Goal: Task Accomplishment & Management: Manage account settings

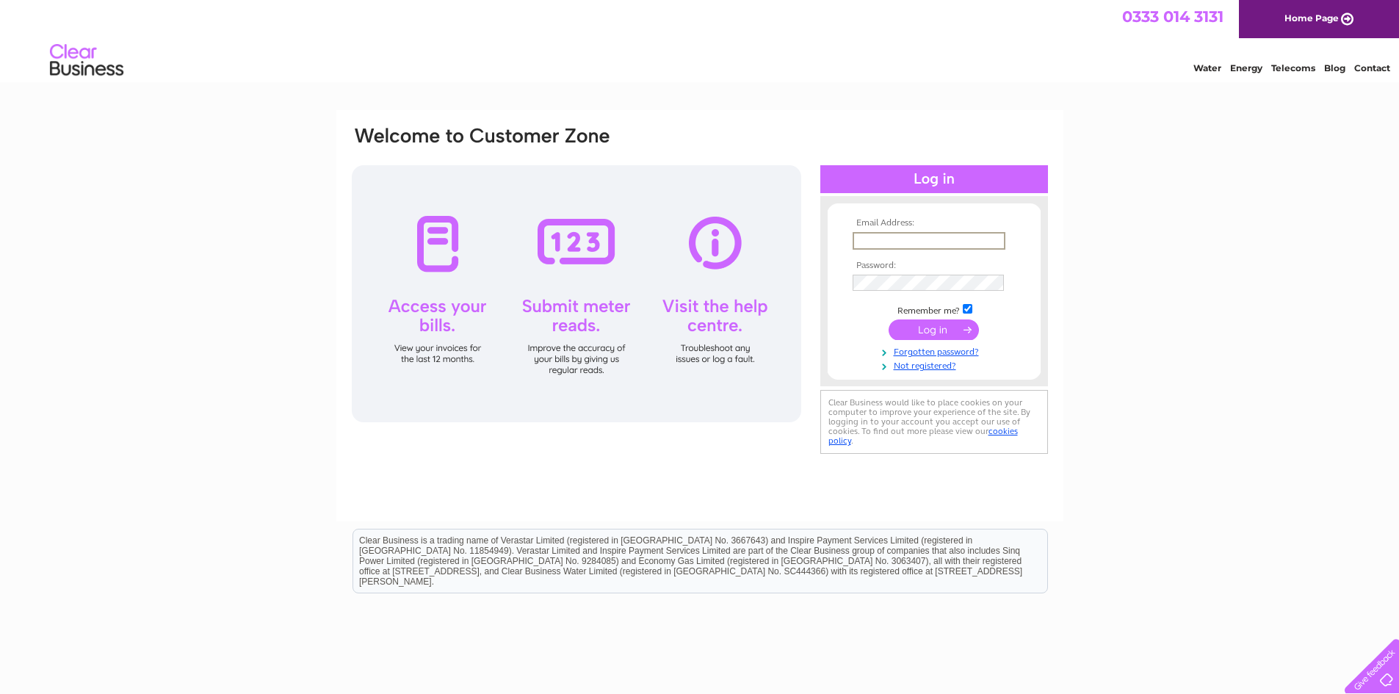
click at [914, 243] on input "text" at bounding box center [929, 241] width 153 height 18
paste input "Zglool007.."
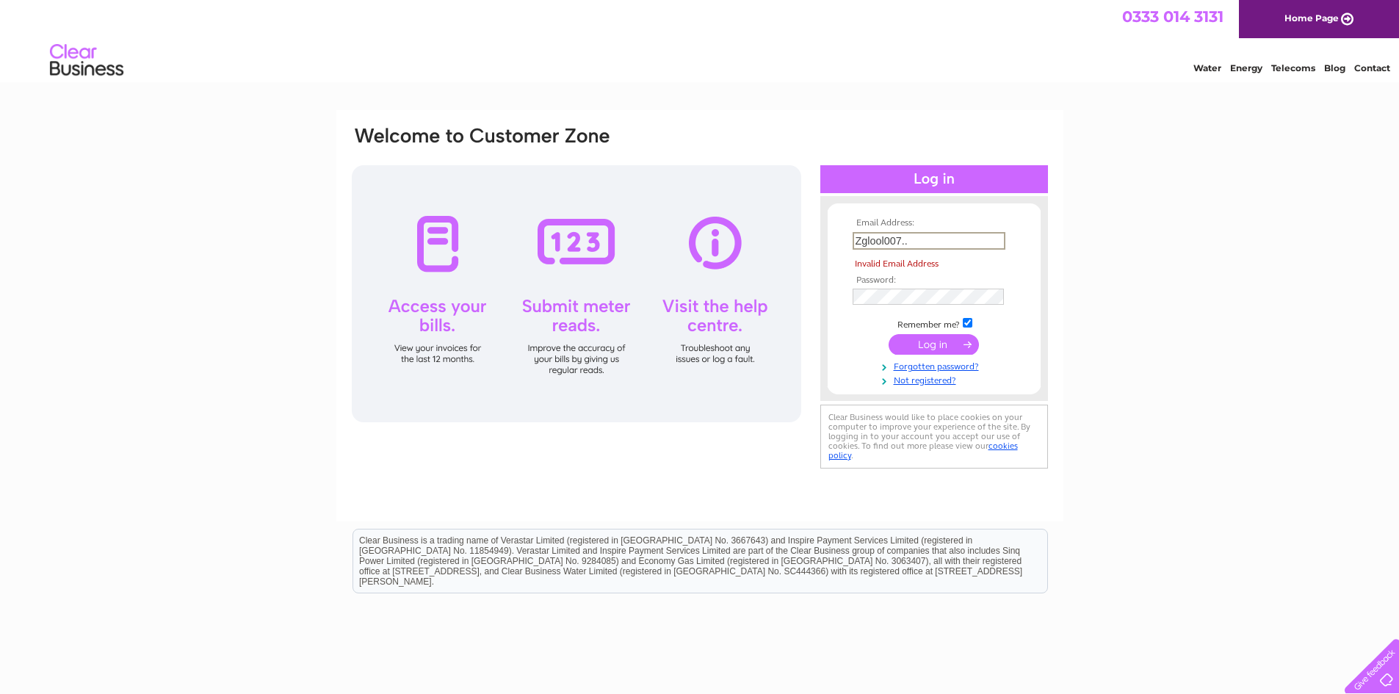
drag, startPoint x: 935, startPoint y: 239, endPoint x: 795, endPoint y: 238, distance: 139.5
click at [749, 238] on div "Email Address: Zglool007.. Invalid Email Address Password:" at bounding box center [699, 298] width 699 height 347
paste input "nayef@apssafetysystems.com"
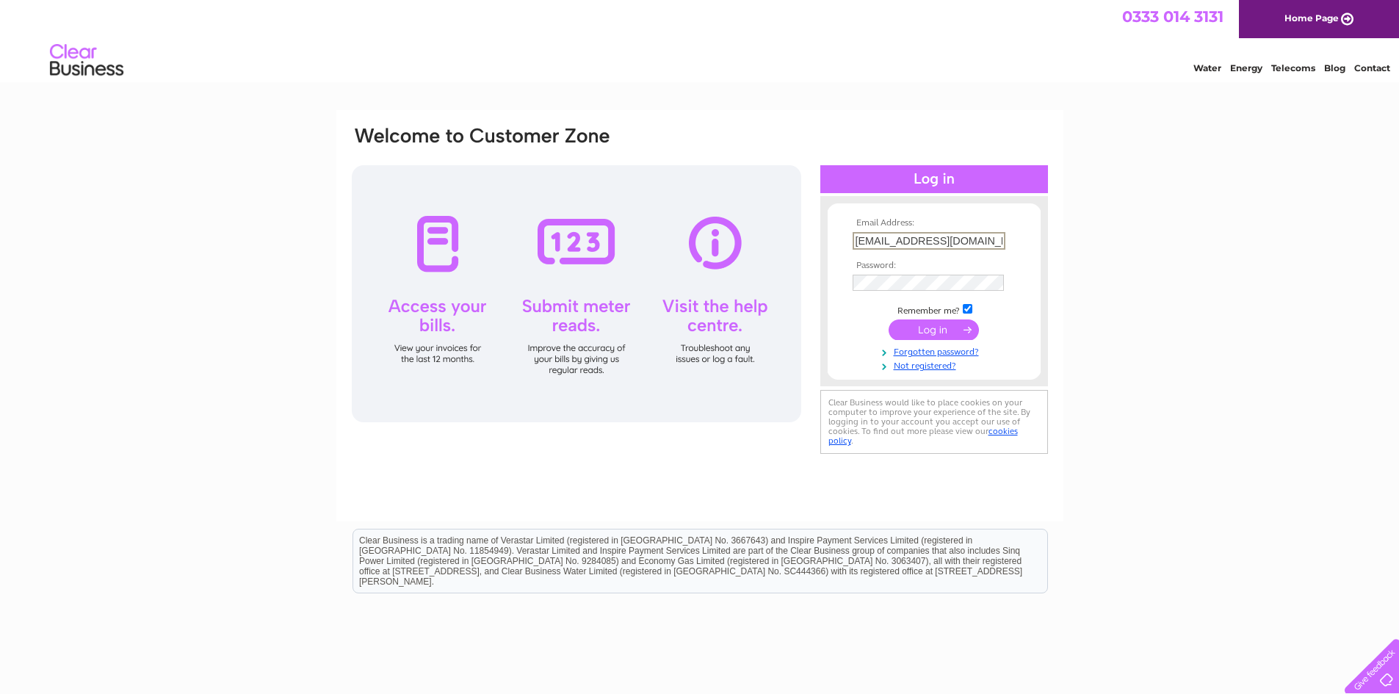
type input "nayef@apssafetysystems.com"
click at [949, 322] on input "submit" at bounding box center [934, 328] width 90 height 21
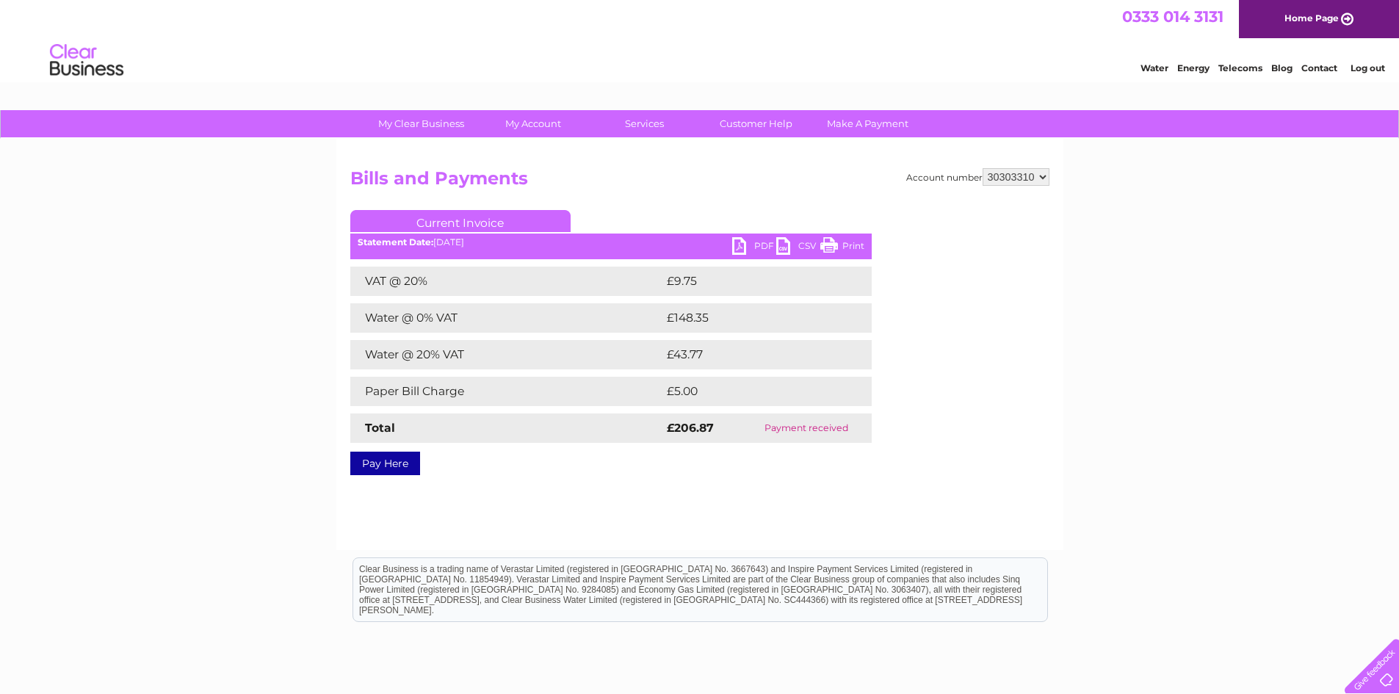
click at [457, 218] on link "Current Invoice" at bounding box center [460, 221] width 220 height 22
click at [452, 225] on link "Current Invoice" at bounding box center [460, 221] width 220 height 22
click at [463, 217] on link "Current Invoice" at bounding box center [460, 221] width 220 height 22
click at [471, 218] on link "Current Invoice" at bounding box center [460, 221] width 220 height 22
click at [473, 218] on link "Current Invoice" at bounding box center [460, 221] width 220 height 22
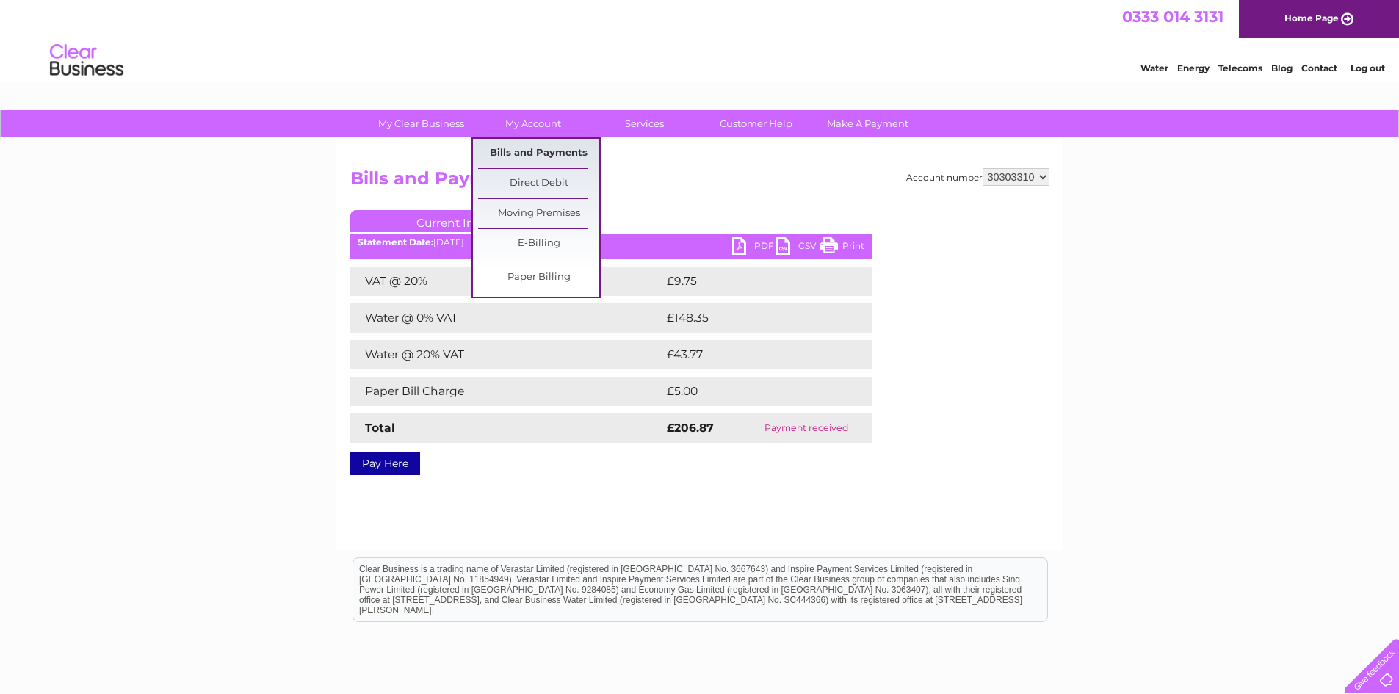
click at [521, 148] on link "Bills and Payments" at bounding box center [538, 153] width 121 height 29
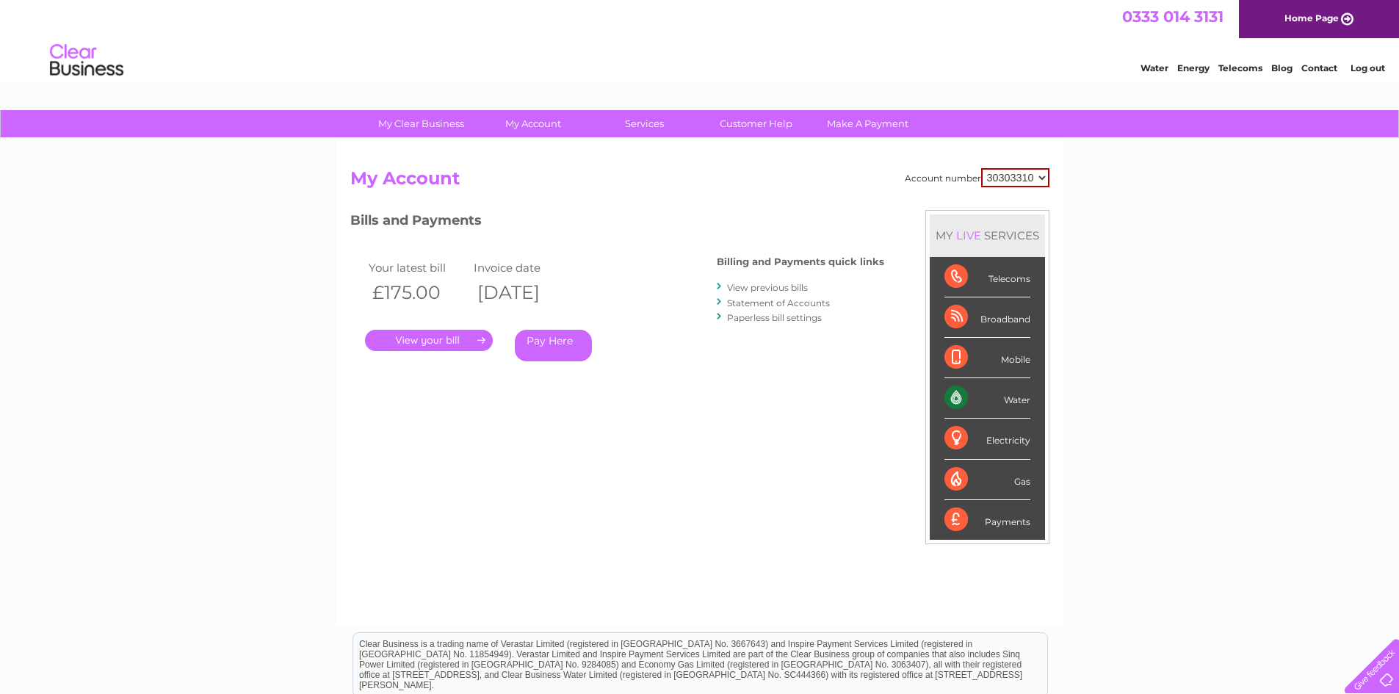
click at [422, 331] on link "." at bounding box center [429, 340] width 128 height 21
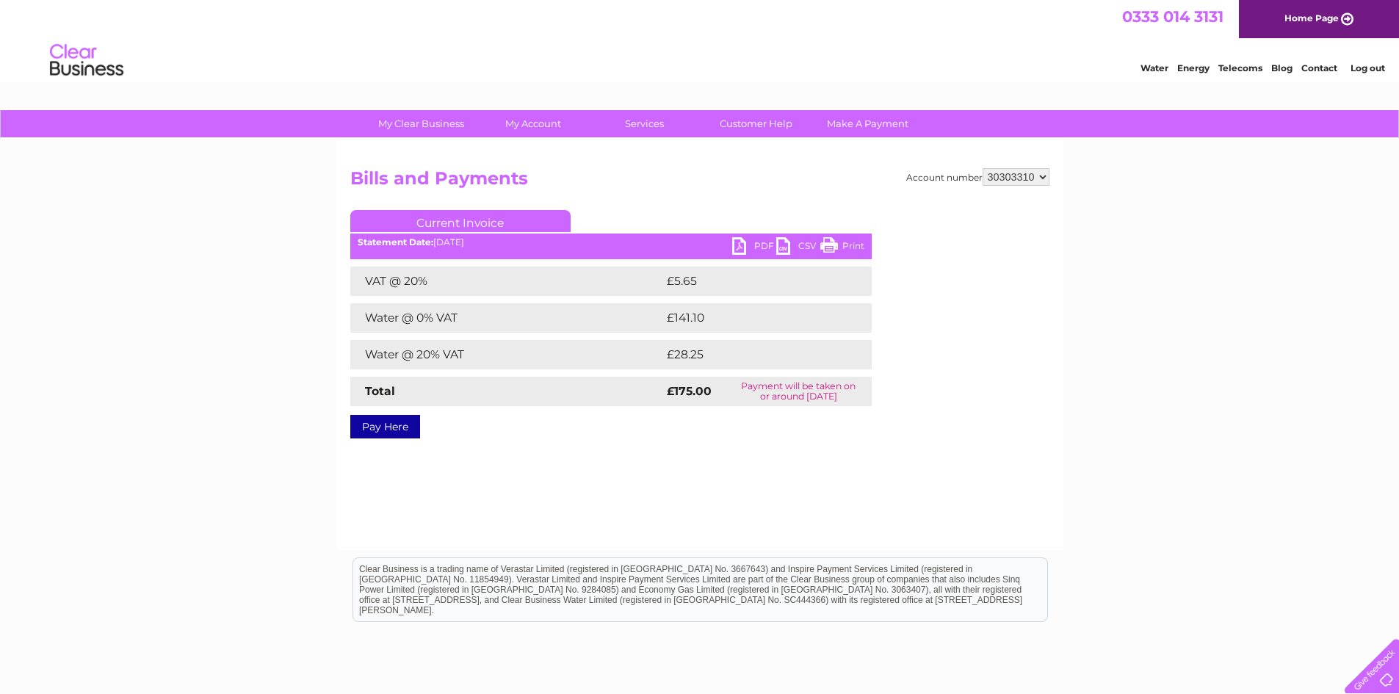
click at [742, 249] on link "PDF" at bounding box center [754, 247] width 44 height 21
